Goal: Information Seeking & Learning: Understand process/instructions

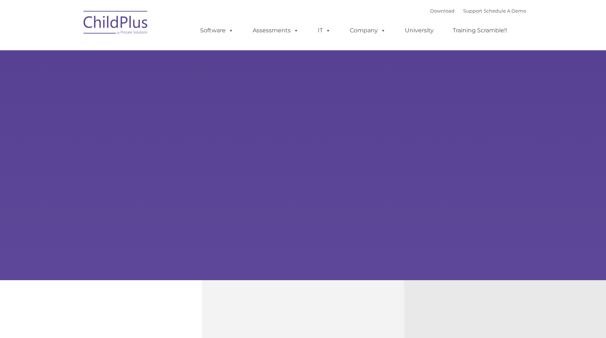
select select "MEDIUM"
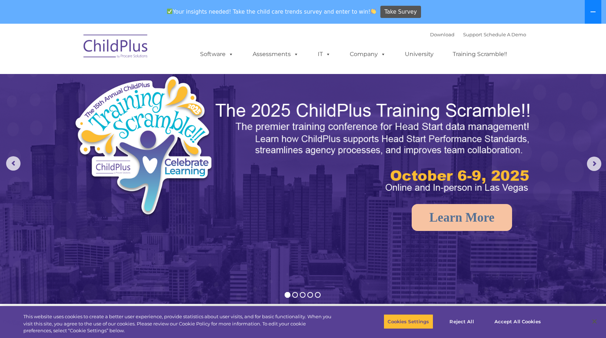
click at [593, 15] on button at bounding box center [592, 12] width 17 height 24
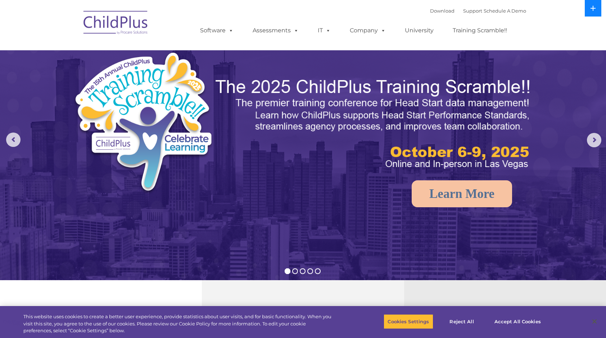
click at [593, 8] on icon at bounding box center [592, 8] width 5 height 5
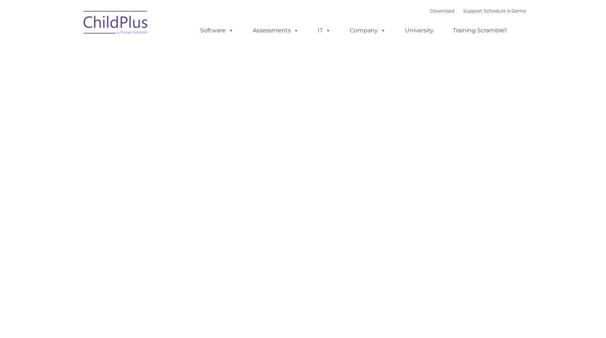
type input ""
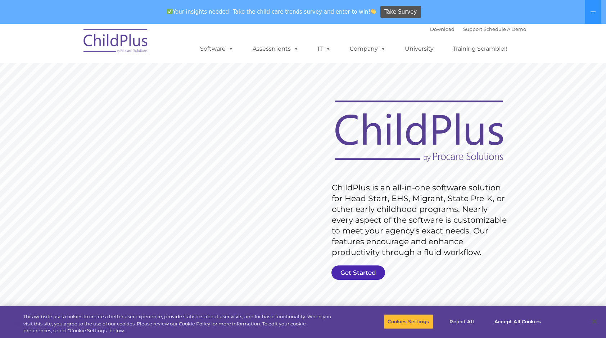
click at [363, 272] on link "Get Started" at bounding box center [358, 273] width 54 height 14
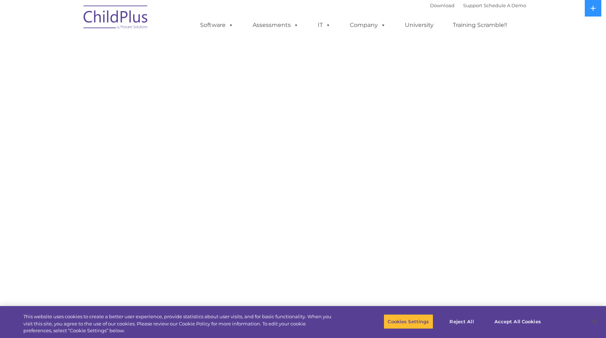
select select "MEDIUM"
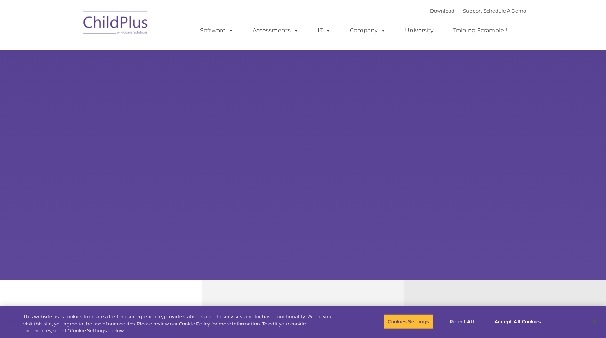
select select "MEDIUM"
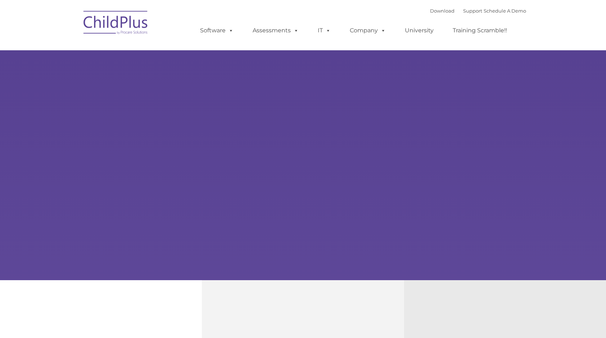
type input ""
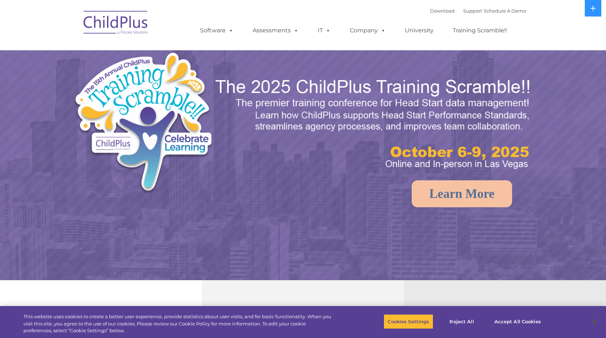
select select "MEDIUM"
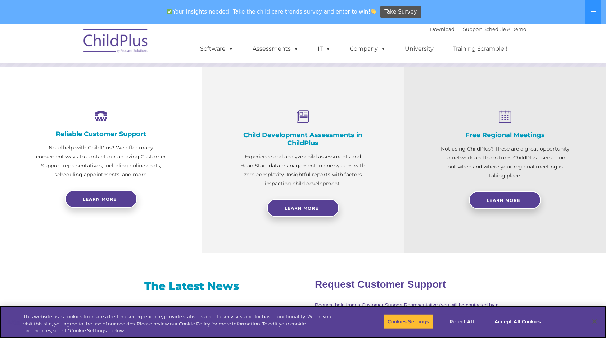
scroll to position [240, 0]
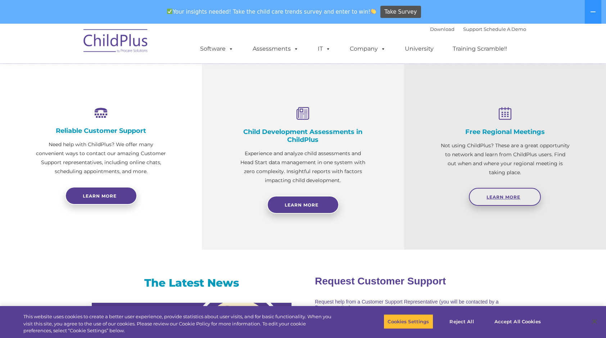
click at [504, 201] on link "Learn More" at bounding box center [505, 197] width 72 height 18
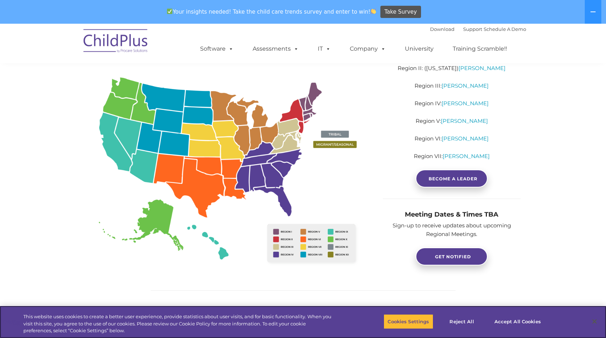
scroll to position [128, 0]
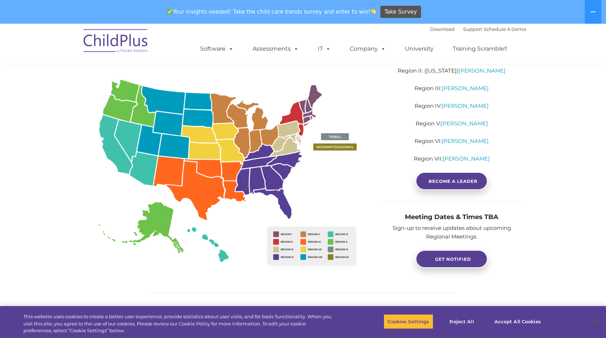
click at [330, 251] on img at bounding box center [228, 175] width 287 height 209
click at [302, 234] on img at bounding box center [228, 175] width 287 height 209
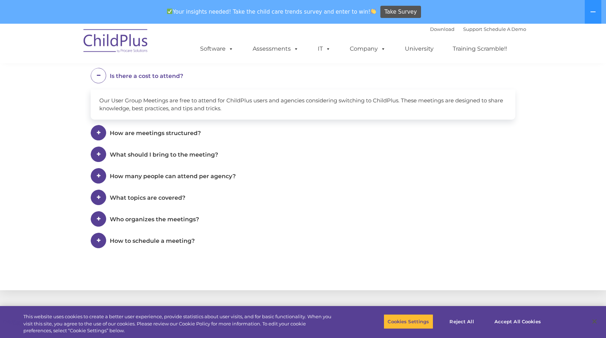
scroll to position [403, 0]
click at [147, 242] on span "How to schedule a meeting?" at bounding box center [152, 241] width 85 height 7
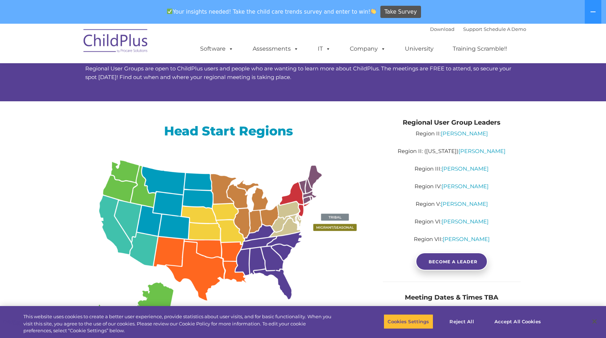
scroll to position [0, 0]
